Goal: Navigation & Orientation: Find specific page/section

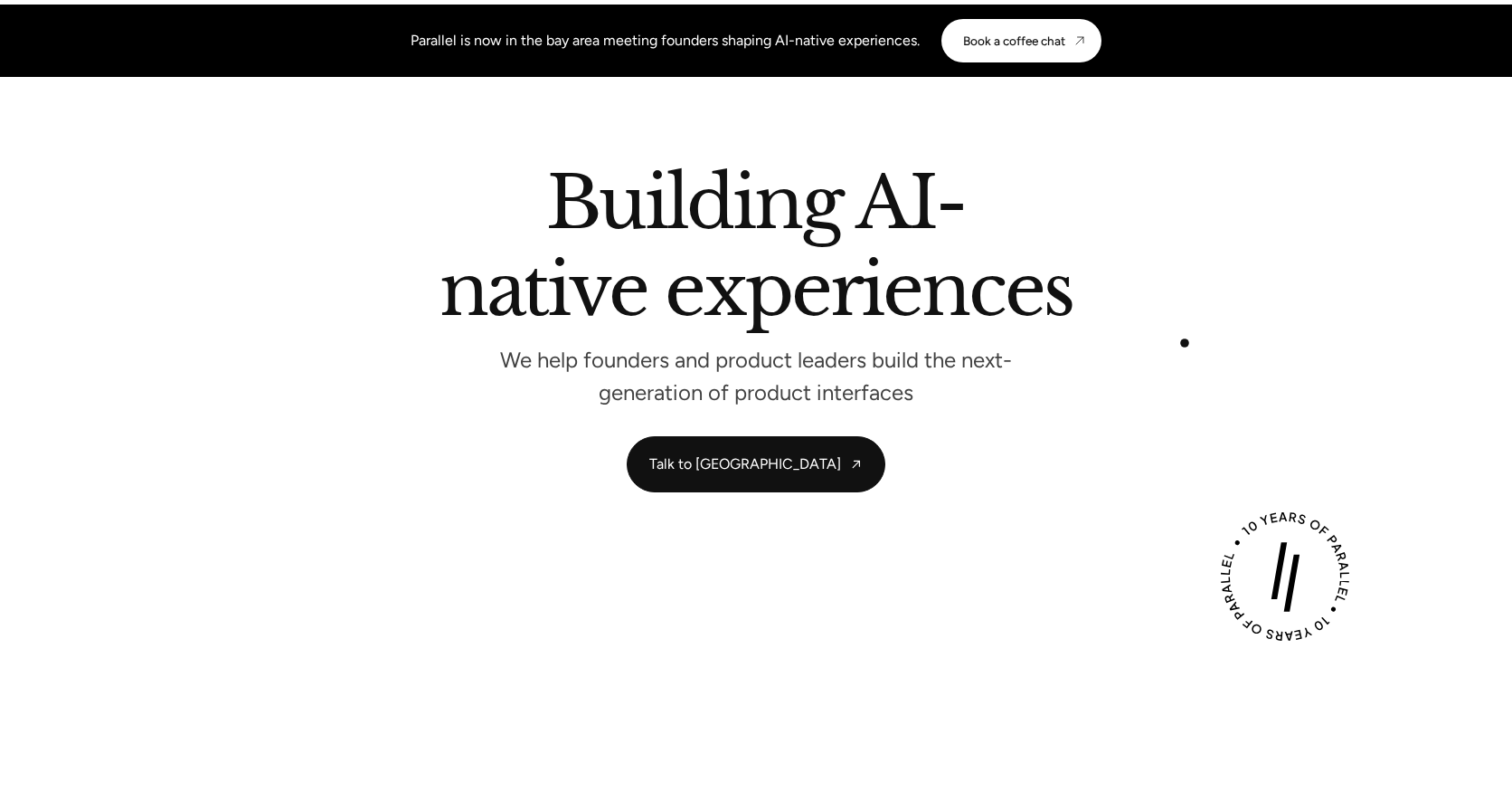
scroll to position [7, 0]
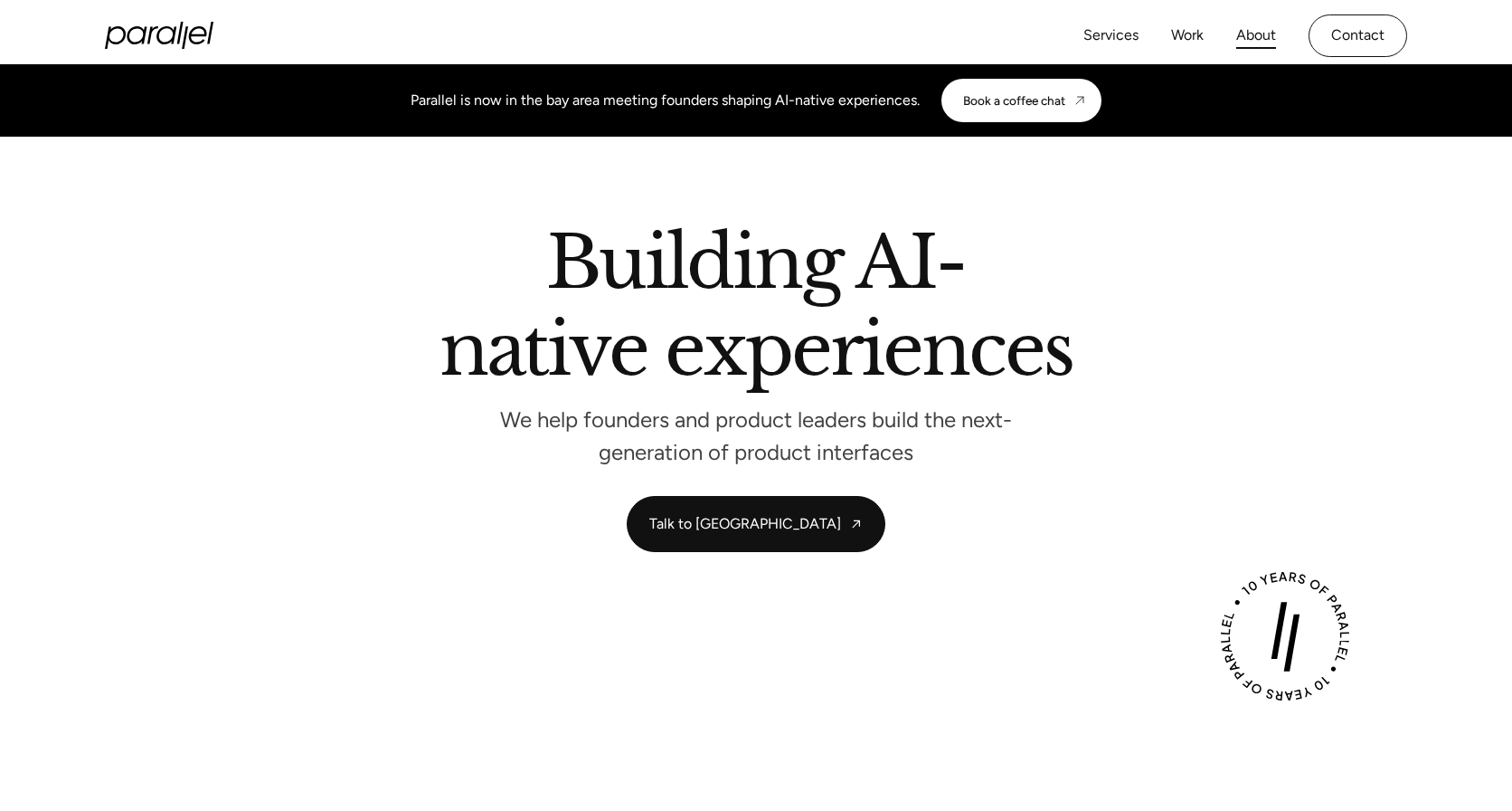
click at [1268, 33] on link "About" at bounding box center [1256, 35] width 40 height 26
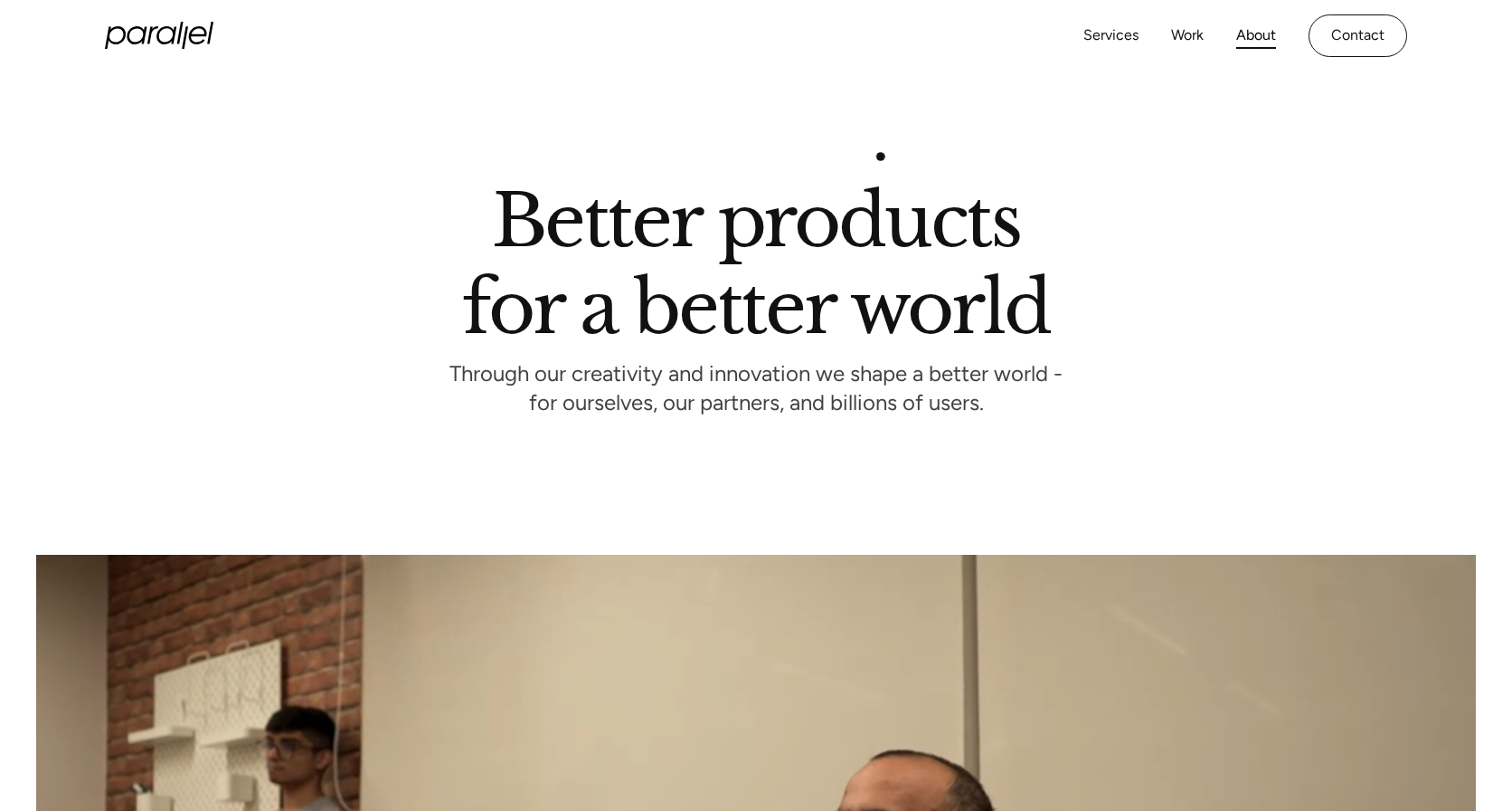
click at [887, 143] on header "Better products for a better world Through our creativity and innovation we sha…" at bounding box center [756, 313] width 1512 height 483
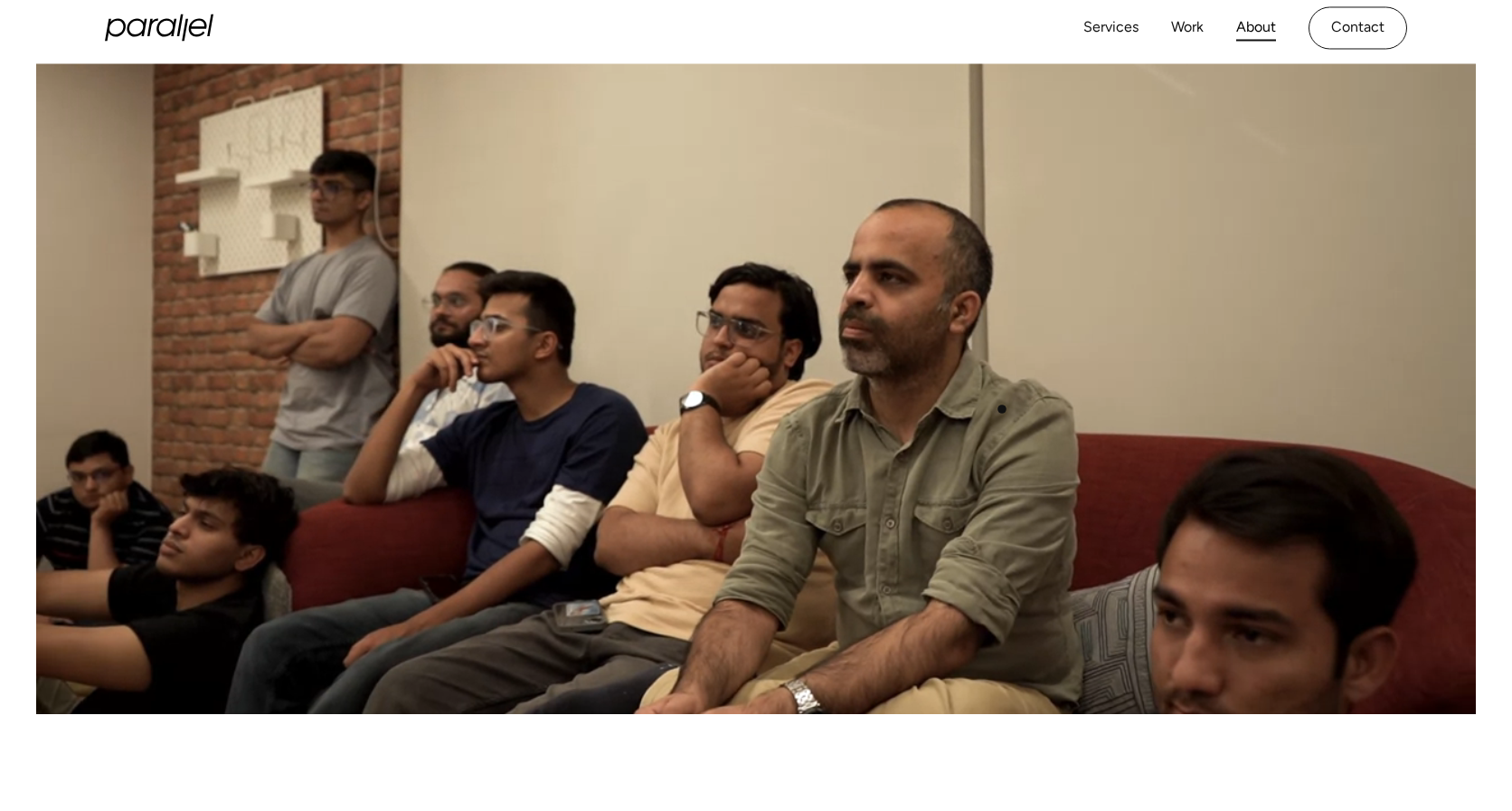
scroll to position [557, 0]
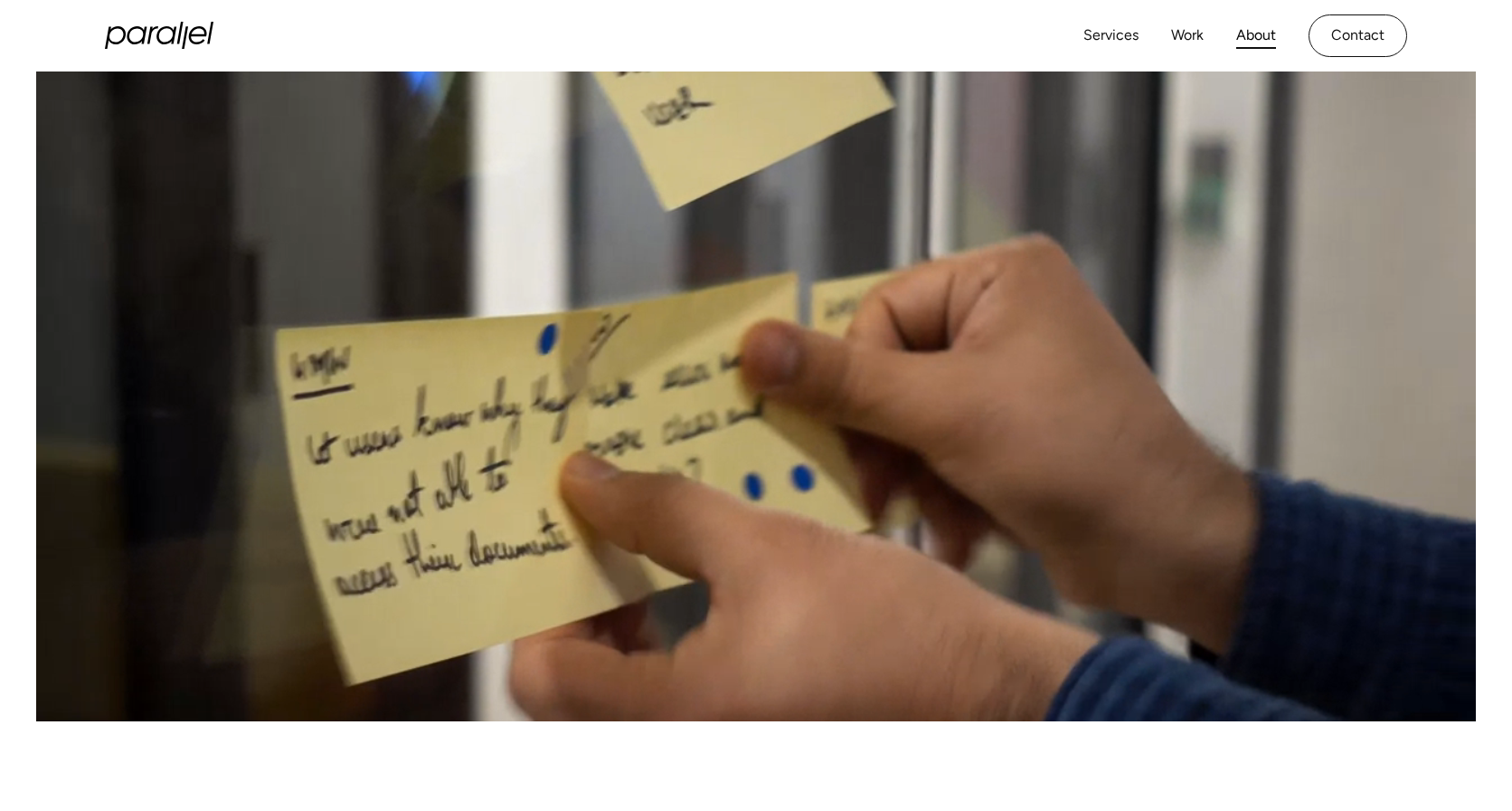
click at [777, 38] on div "Services Work About Careers Contact LinkedIn Twitter (X)" at bounding box center [756, 36] width 1303 height 72
